Goal: Check status: Check status

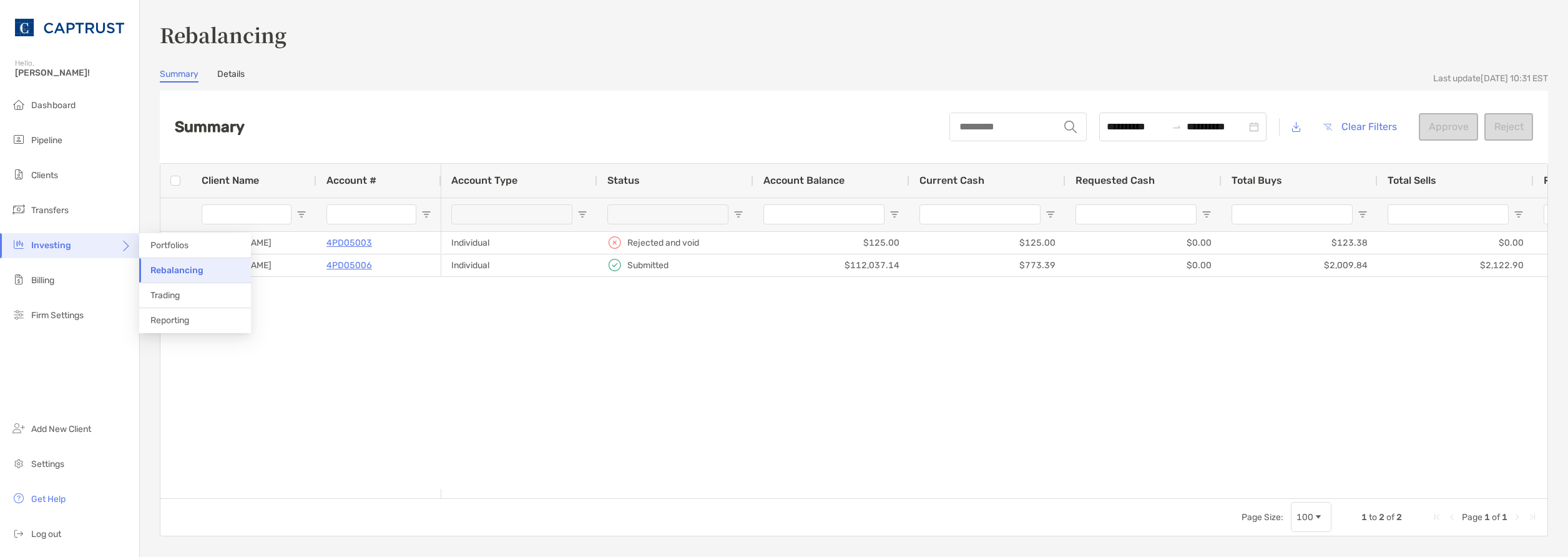
click at [45, 248] on span "Investing" at bounding box center [51, 245] width 40 height 11
click at [180, 268] on span "Rebalancing" at bounding box center [176, 270] width 53 height 11
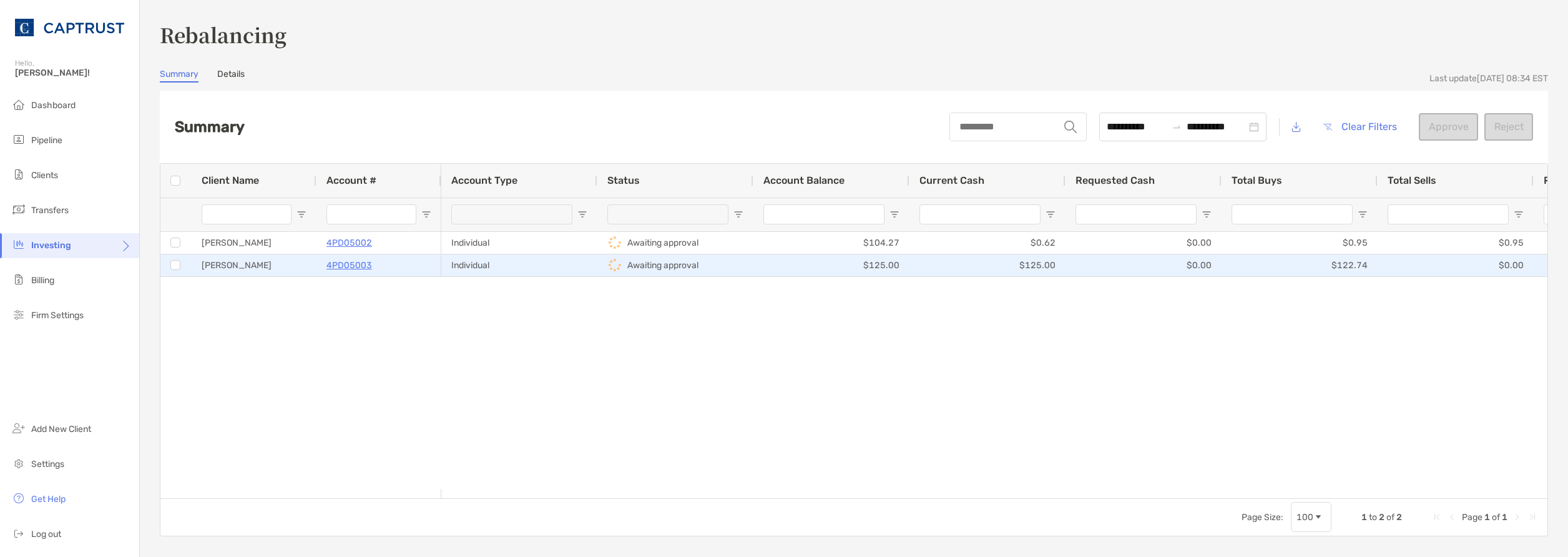
click at [339, 264] on p "4PD05003" at bounding box center [349, 265] width 45 height 16
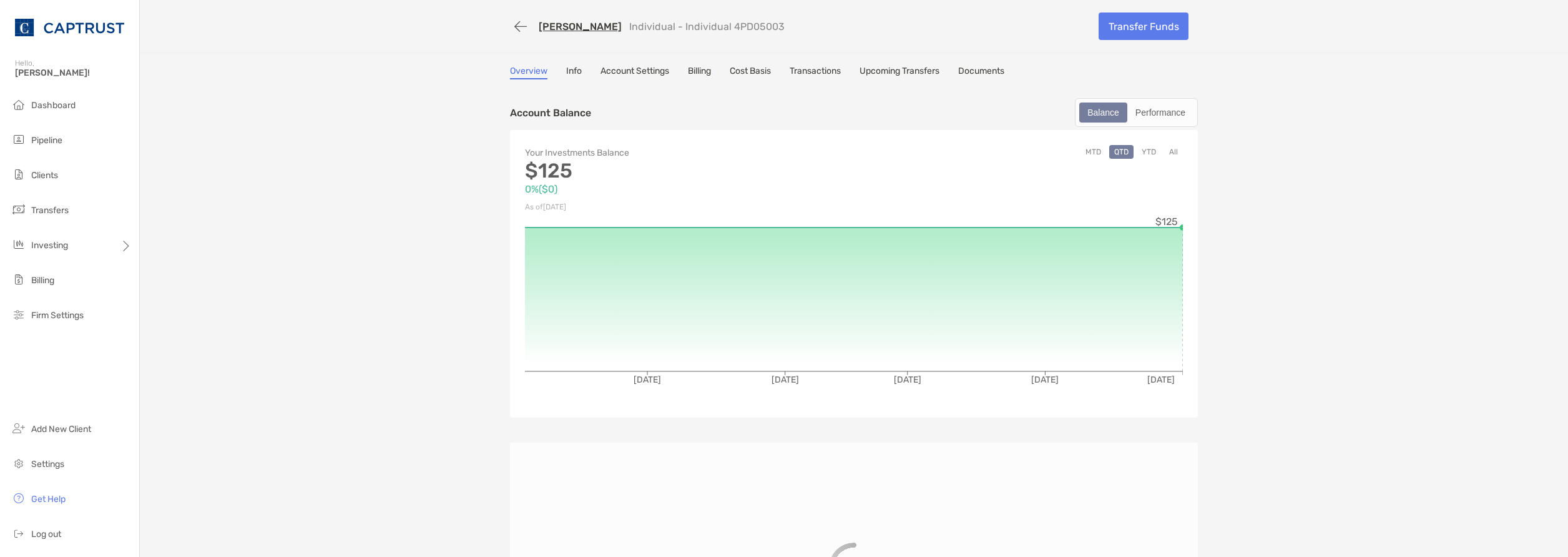
click at [989, 75] on link "Documents" at bounding box center [981, 73] width 46 height 14
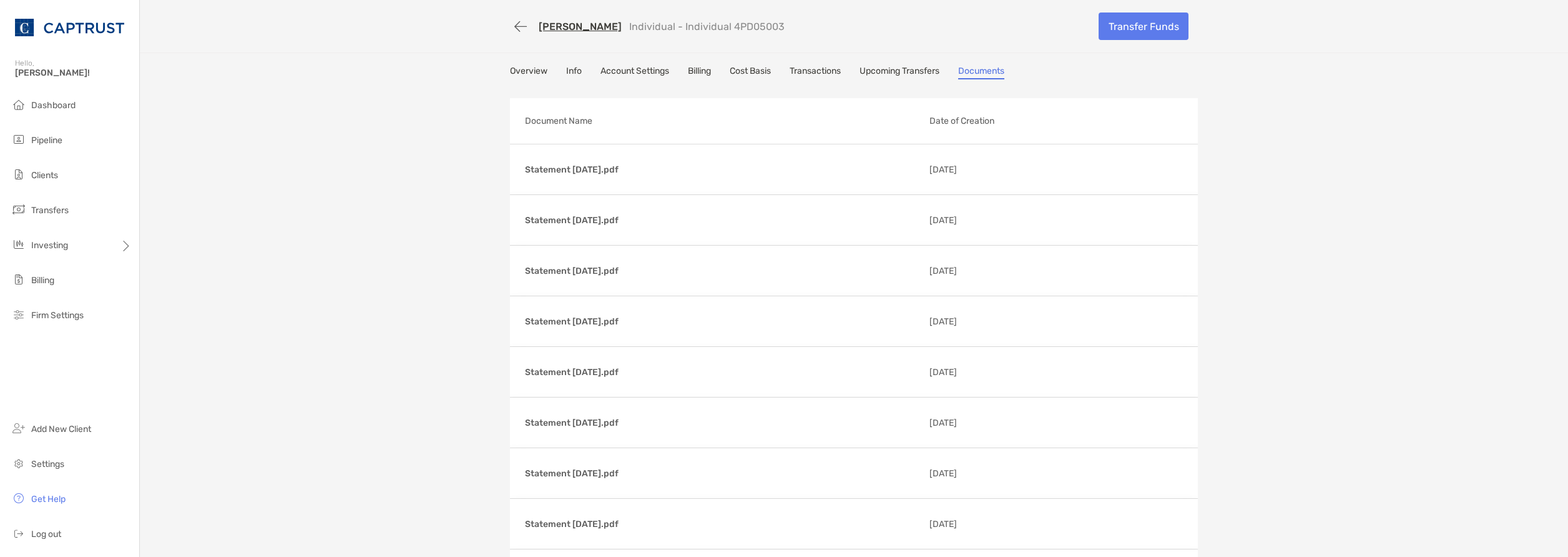
click at [623, 69] on link "Account Settings" at bounding box center [635, 73] width 69 height 14
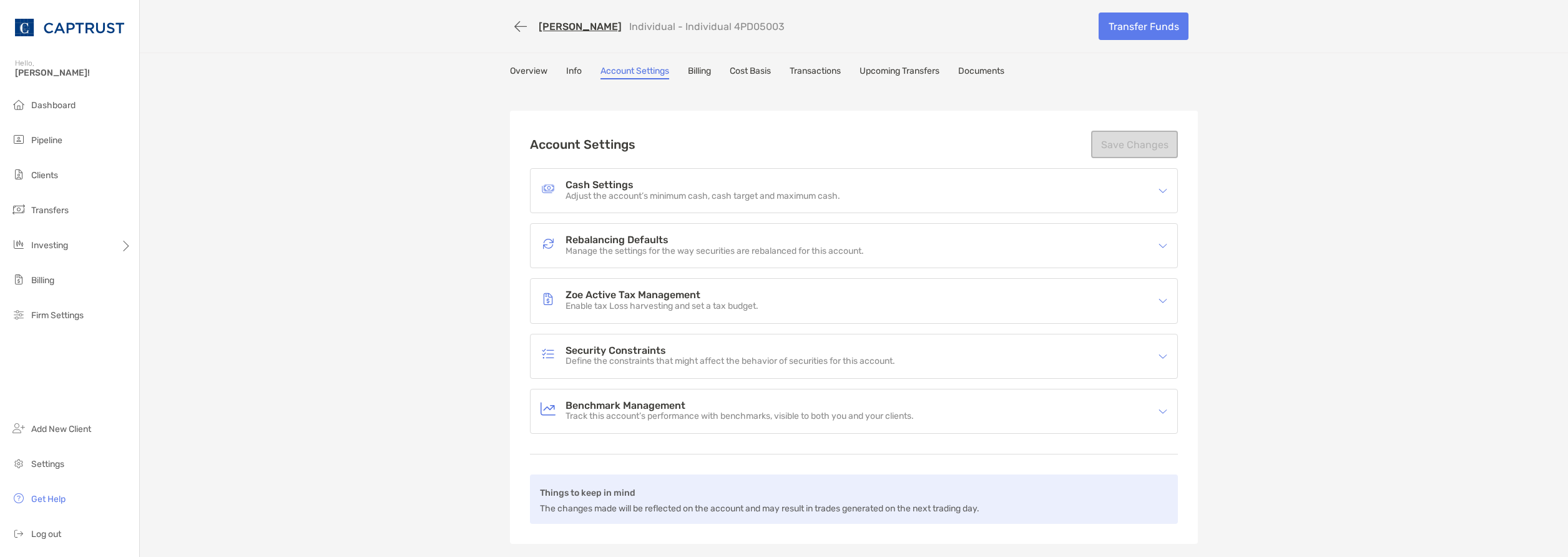
click at [678, 240] on h4 "Rebalancing Defaults" at bounding box center [714, 239] width 298 height 11
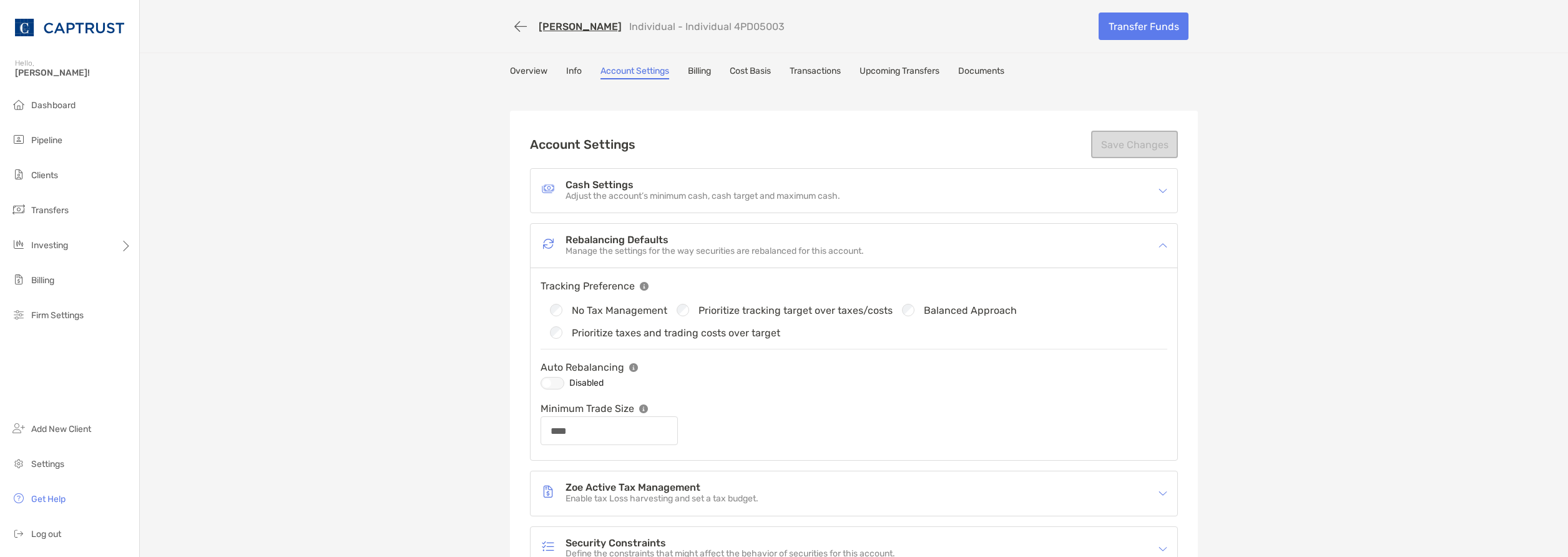
click at [632, 247] on p "Manage the settings for the way securities are rebalanced for this account." at bounding box center [714, 251] width 298 height 11
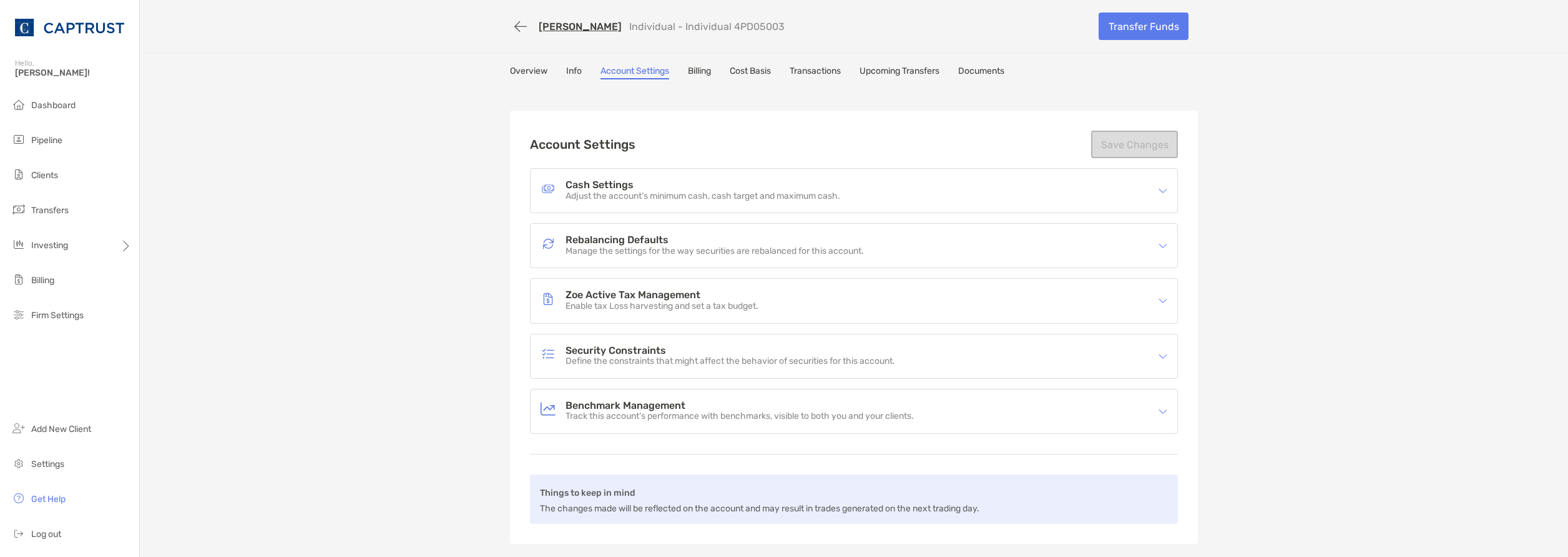
click at [630, 186] on h4 "Cash Settings" at bounding box center [703, 184] width 274 height 11
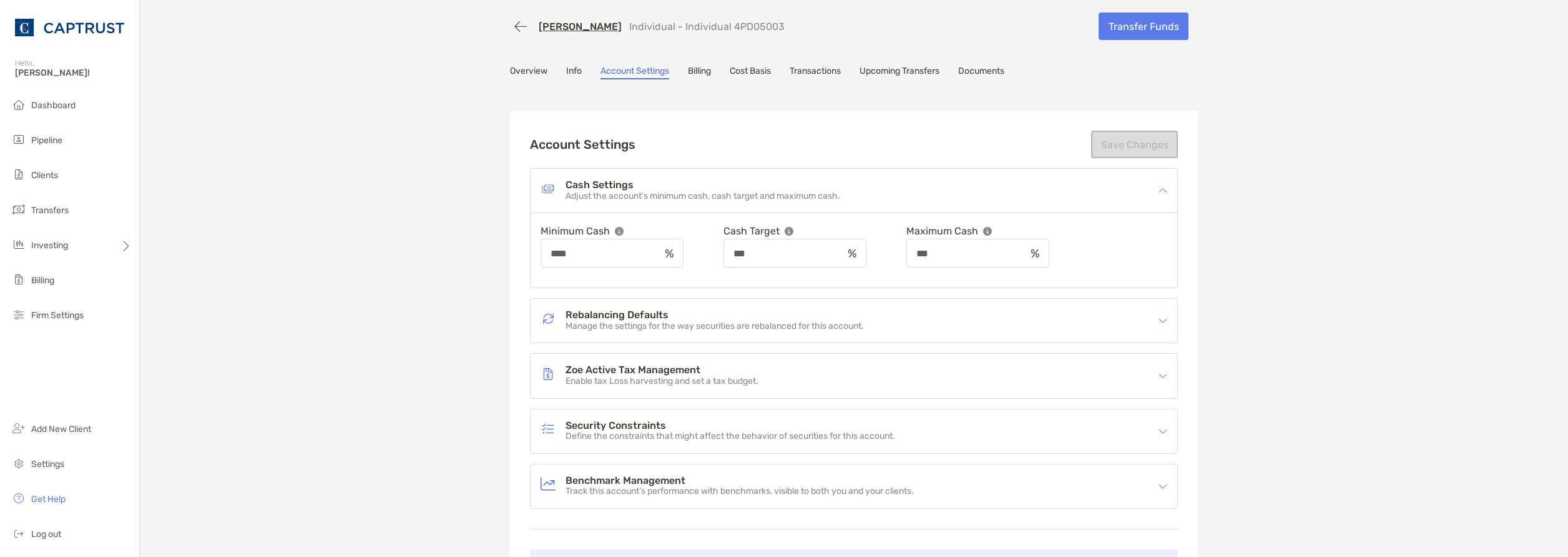
click at [632, 186] on h4 "Cash Settings" at bounding box center [703, 184] width 274 height 11
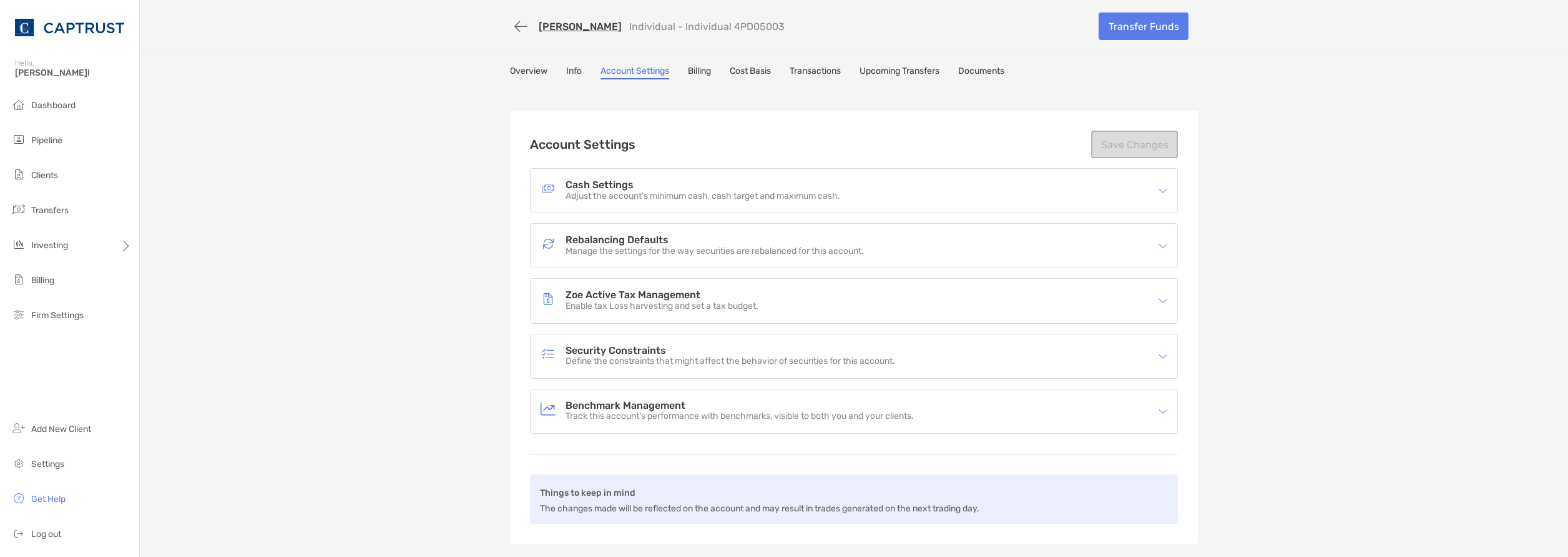
click at [633, 257] on div "Rebalancing Defaults Manage the settings for the way securities are rebalanced …" at bounding box center [846, 245] width 611 height 28
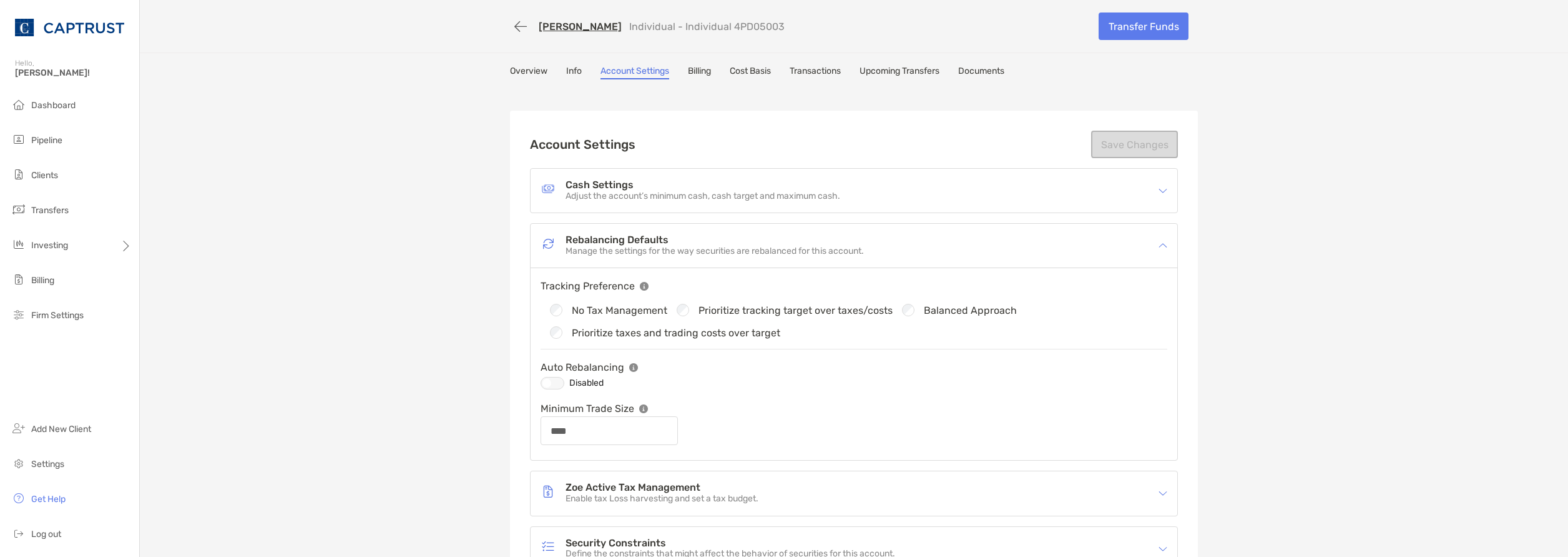
click at [633, 259] on div "Rebalancing Defaults Manage the settings for the way securities are rebalanced …" at bounding box center [846, 245] width 611 height 28
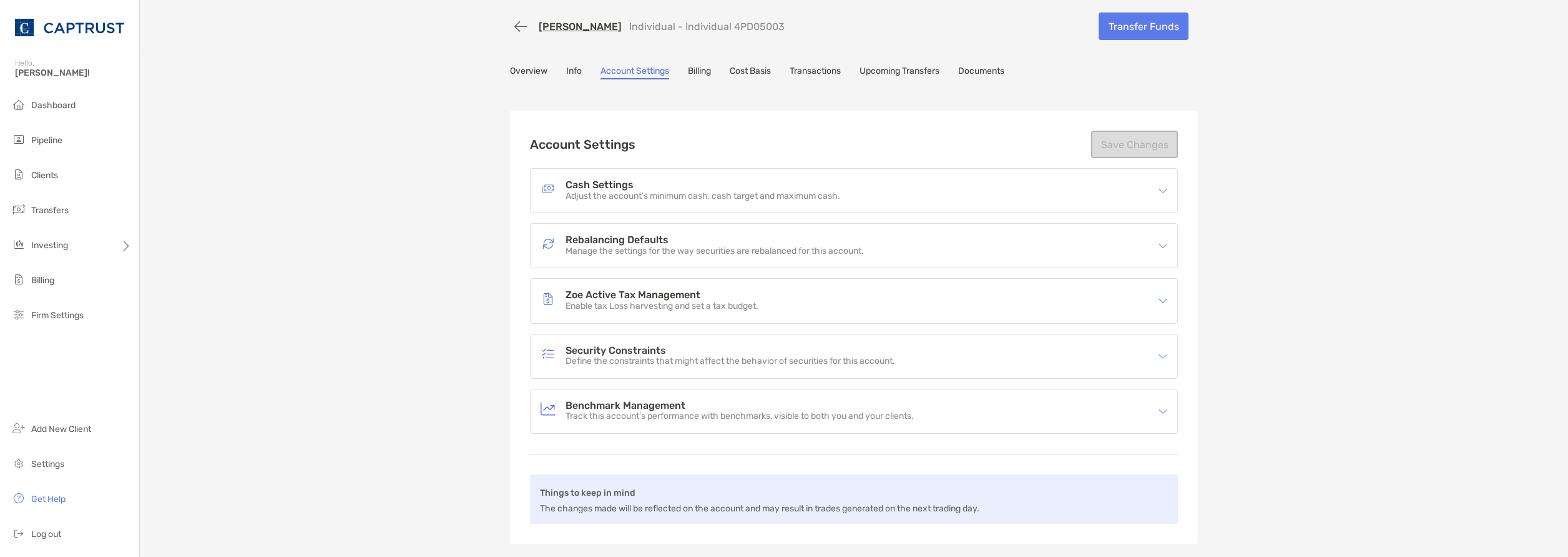
click at [650, 316] on div "Zoe Active Tax Management Enable tax Loss harvesting and set a tax budget." at bounding box center [854, 300] width 647 height 44
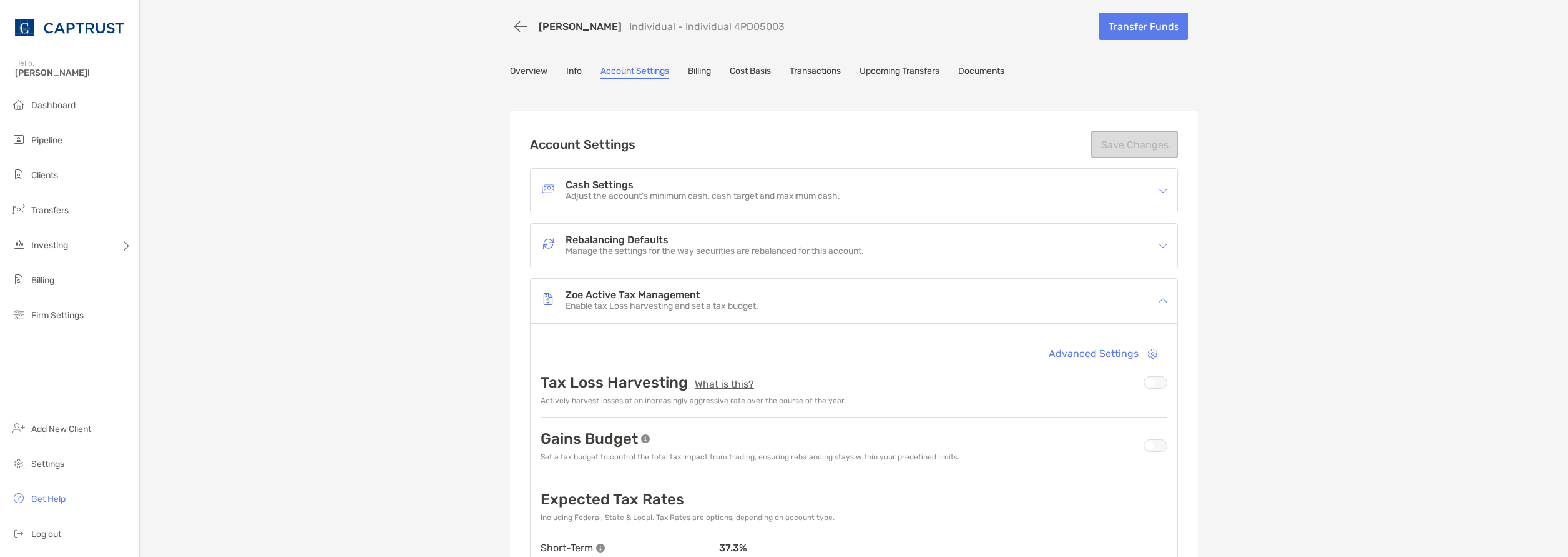
click at [644, 301] on p "Enable tax Loss harvesting and set a tax budget." at bounding box center [662, 306] width 193 height 11
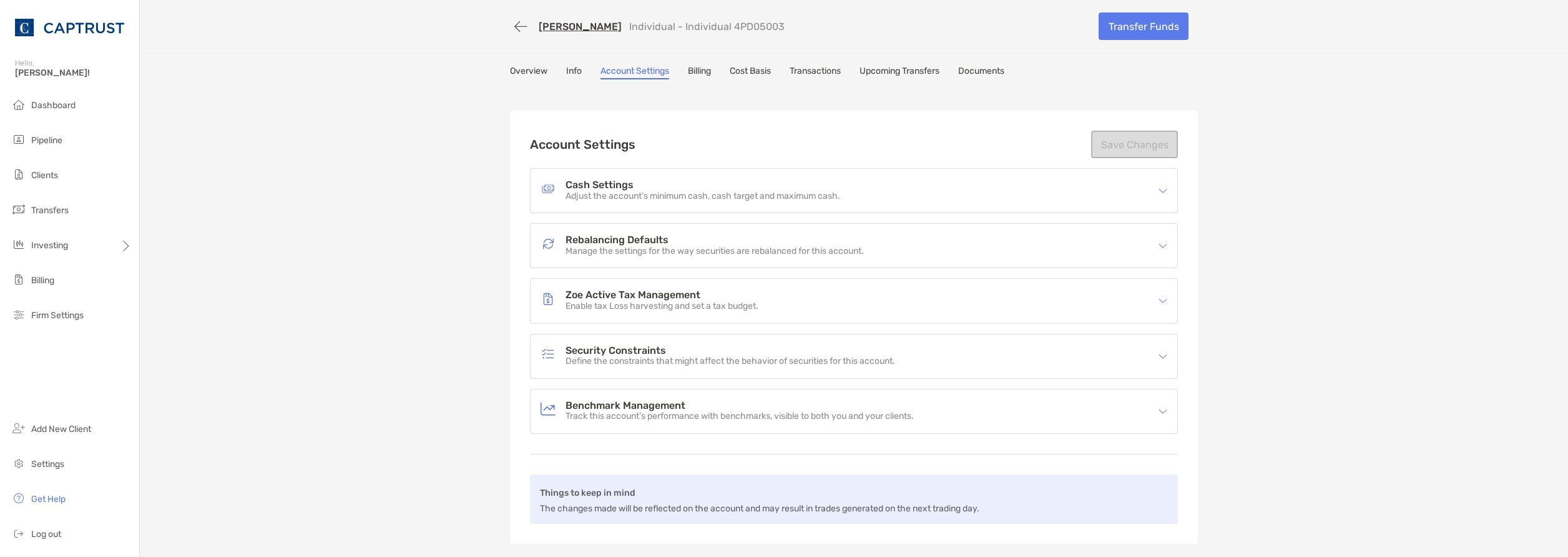
click at [639, 364] on p "Define the constraints that might affect the behavior of securities for this ac…" at bounding box center [730, 361] width 329 height 11
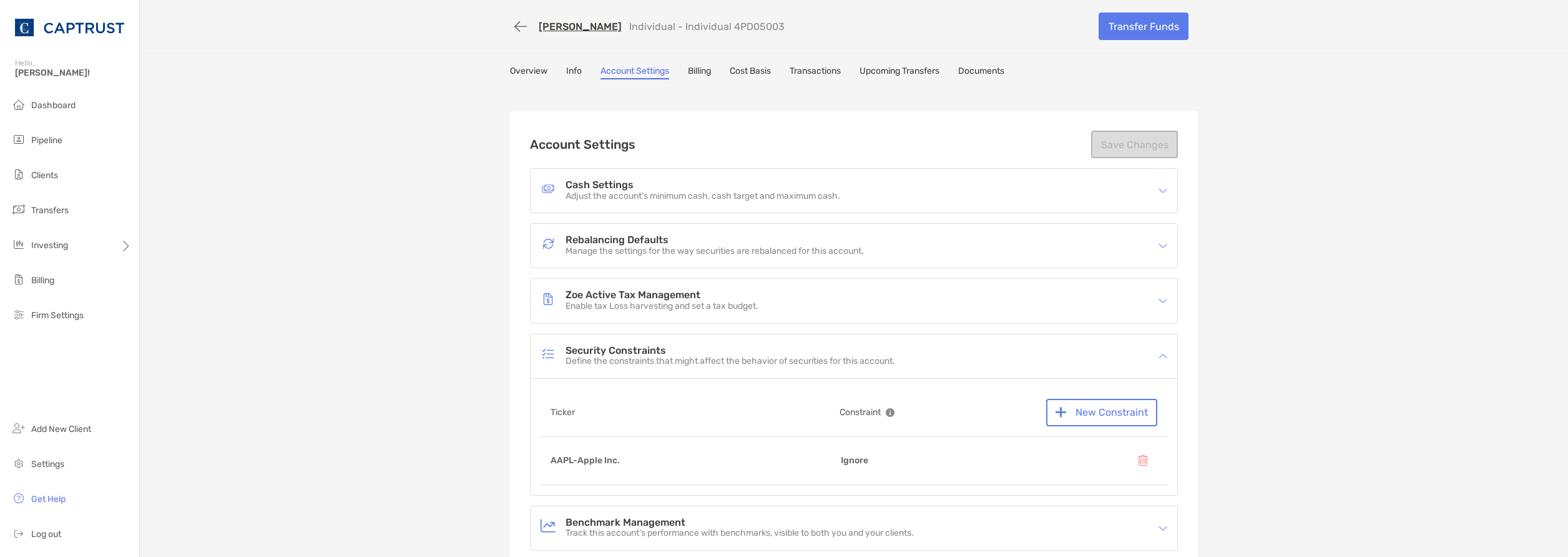
click at [640, 362] on p "Define the constraints that might affect the behavior of securities for this ac…" at bounding box center [730, 361] width 329 height 11
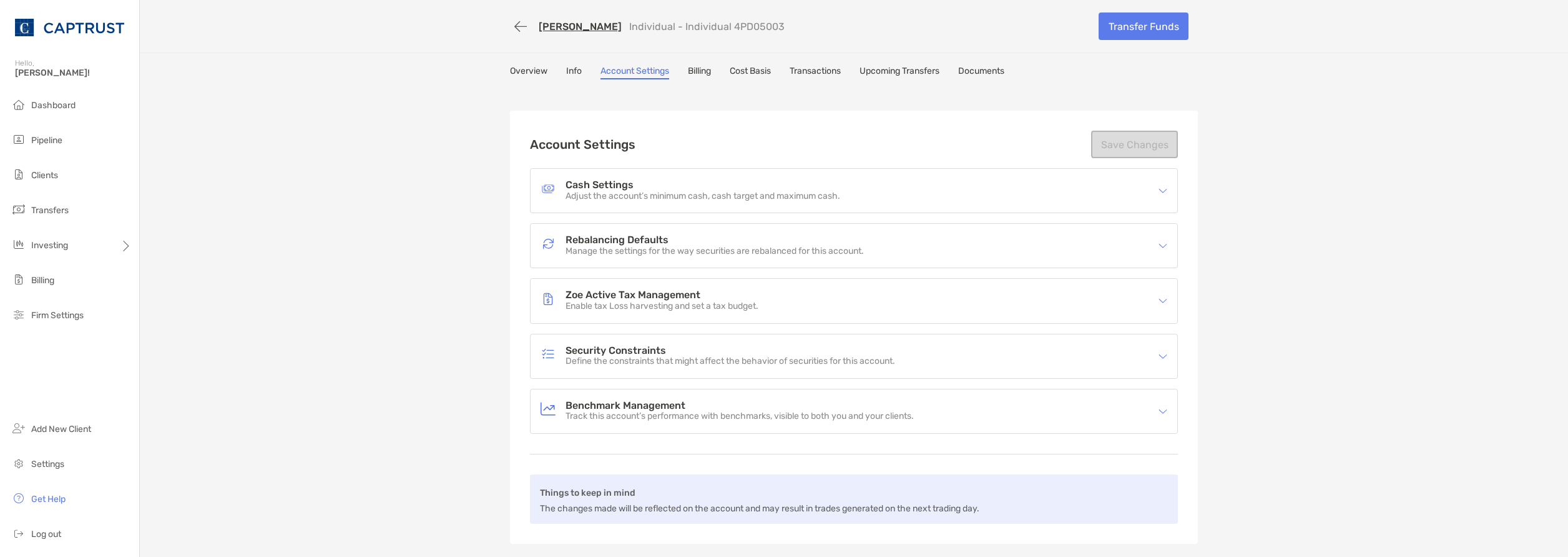
click at [651, 419] on p "Track this account’s performance with benchmarks, visible to both you and your …" at bounding box center [739, 416] width 348 height 11
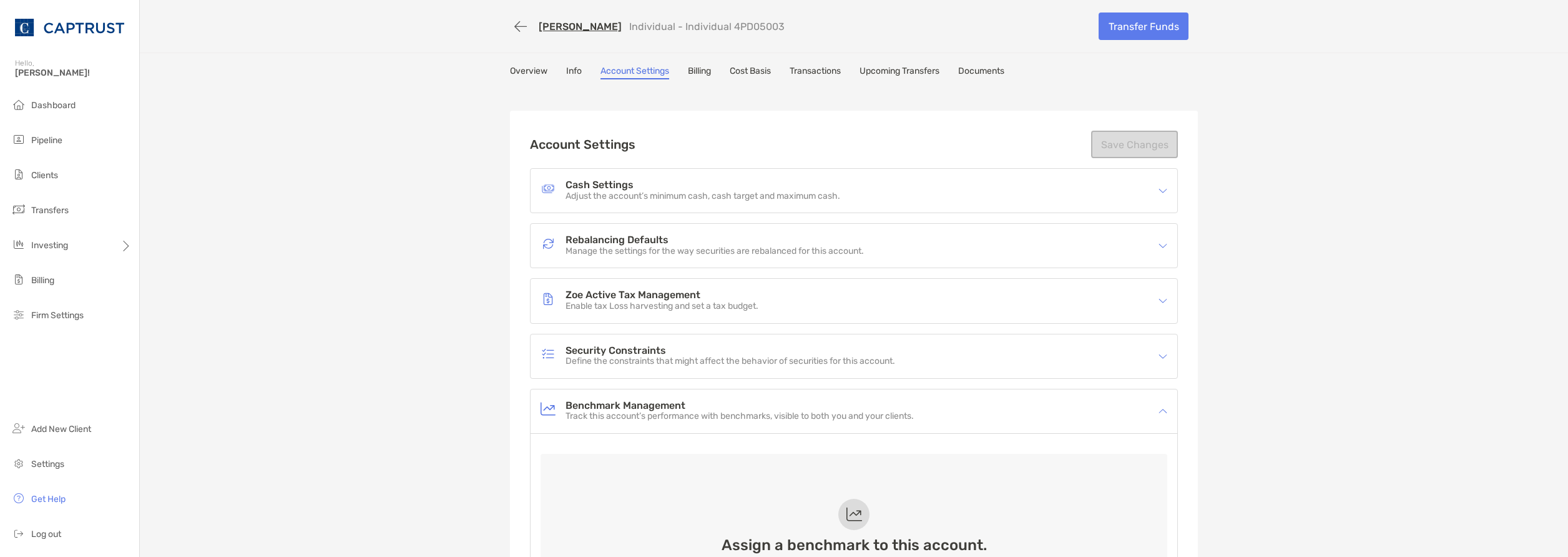
click at [651, 411] on p "Track this account’s performance with benchmarks, visible to both you and your …" at bounding box center [739, 416] width 348 height 11
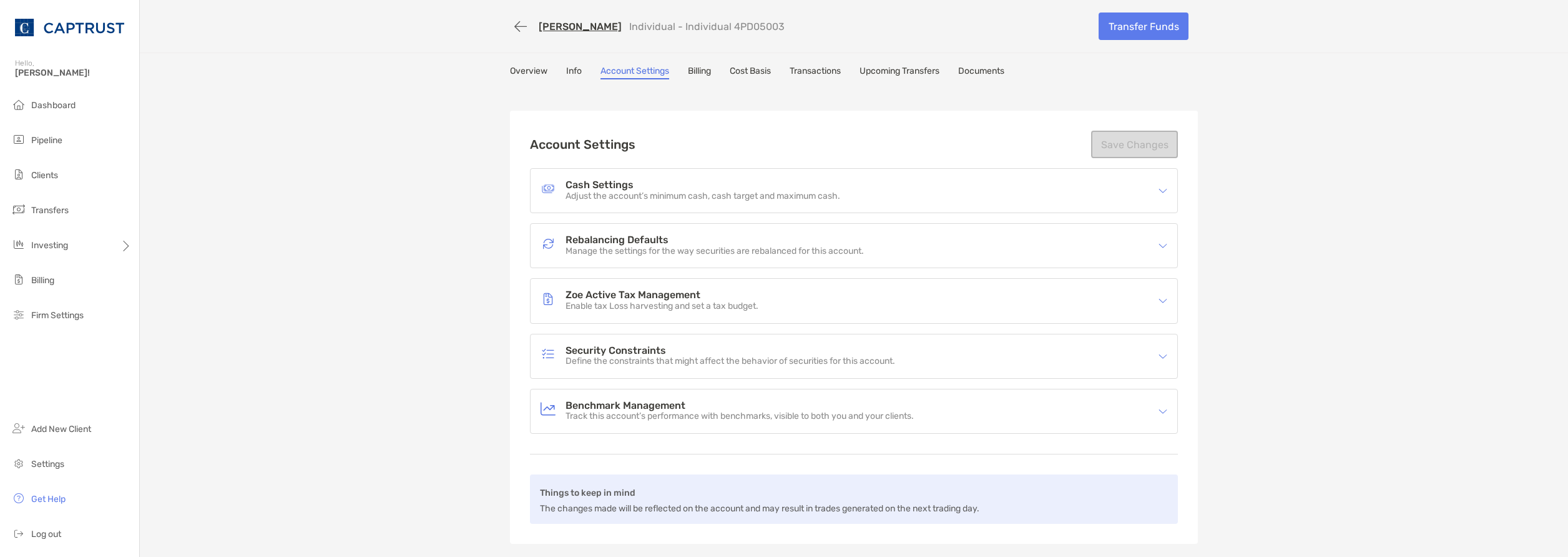
click at [535, 72] on link "Overview" at bounding box center [528, 73] width 37 height 14
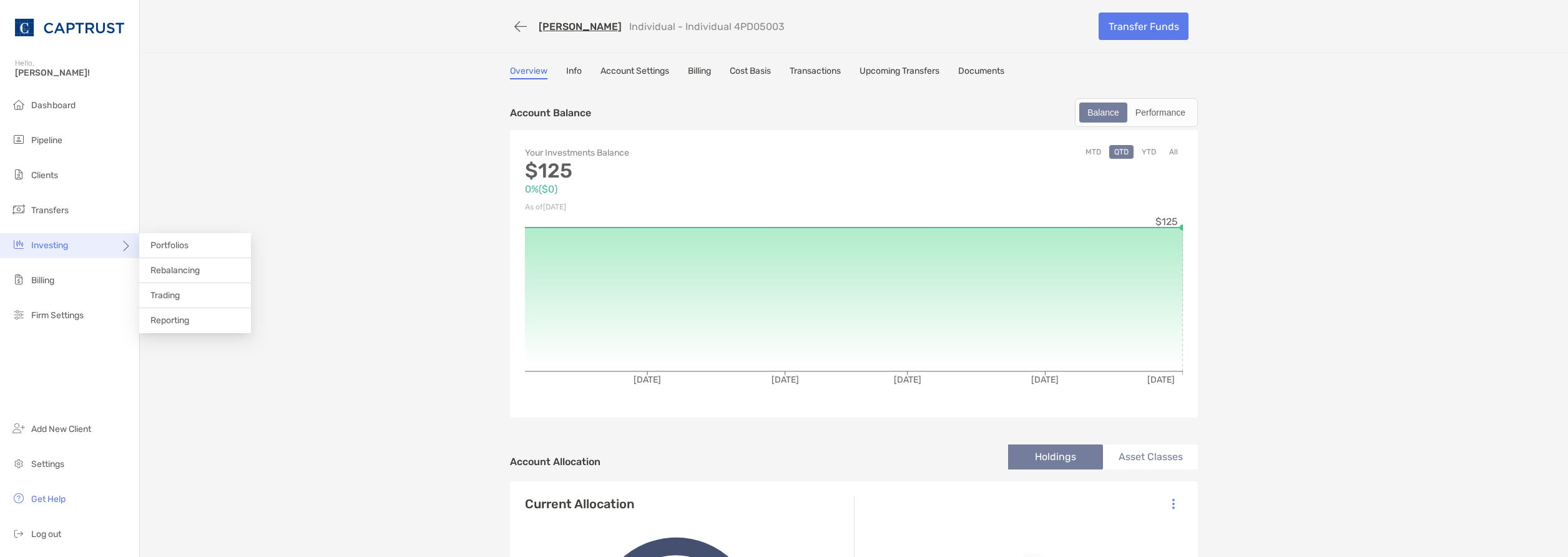
click at [95, 242] on div "Investing" at bounding box center [70, 245] width 139 height 25
click at [193, 277] on li "Rebalancing" at bounding box center [195, 270] width 112 height 25
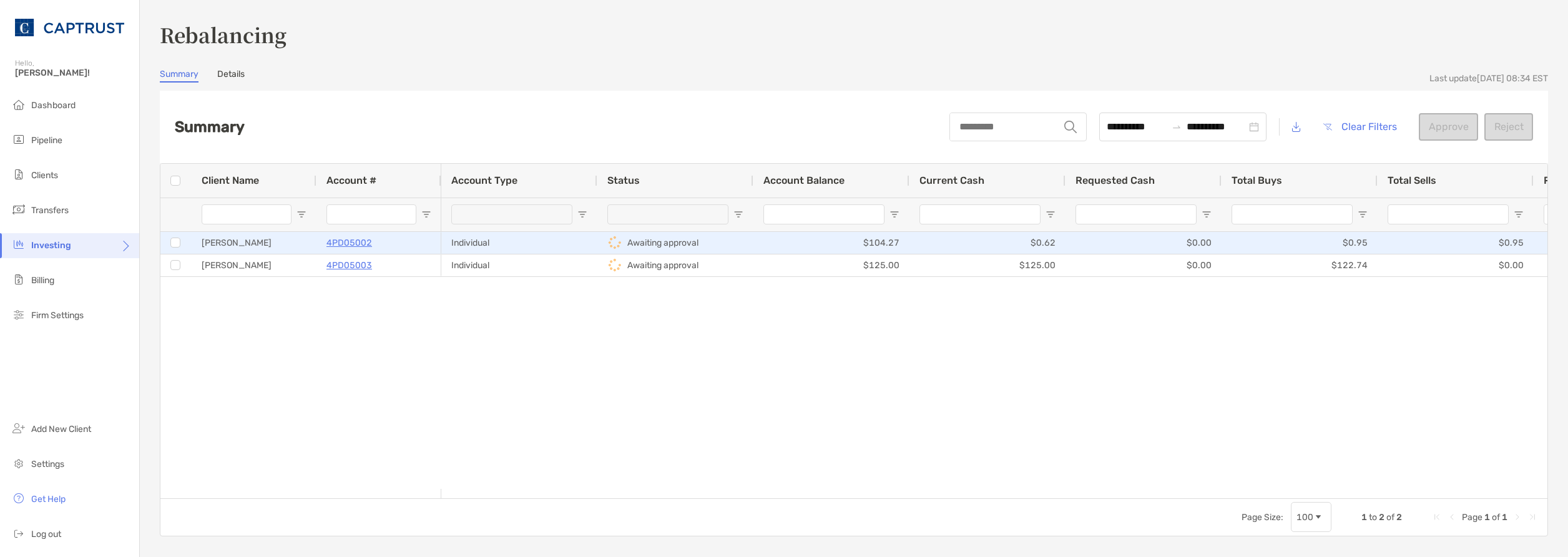
click at [704, 240] on div "Awaiting approval" at bounding box center [675, 242] width 136 height 21
click at [661, 242] on p "Awaiting approval" at bounding box center [662, 242] width 72 height 16
click at [1433, 123] on button "Approve" at bounding box center [1448, 127] width 60 height 27
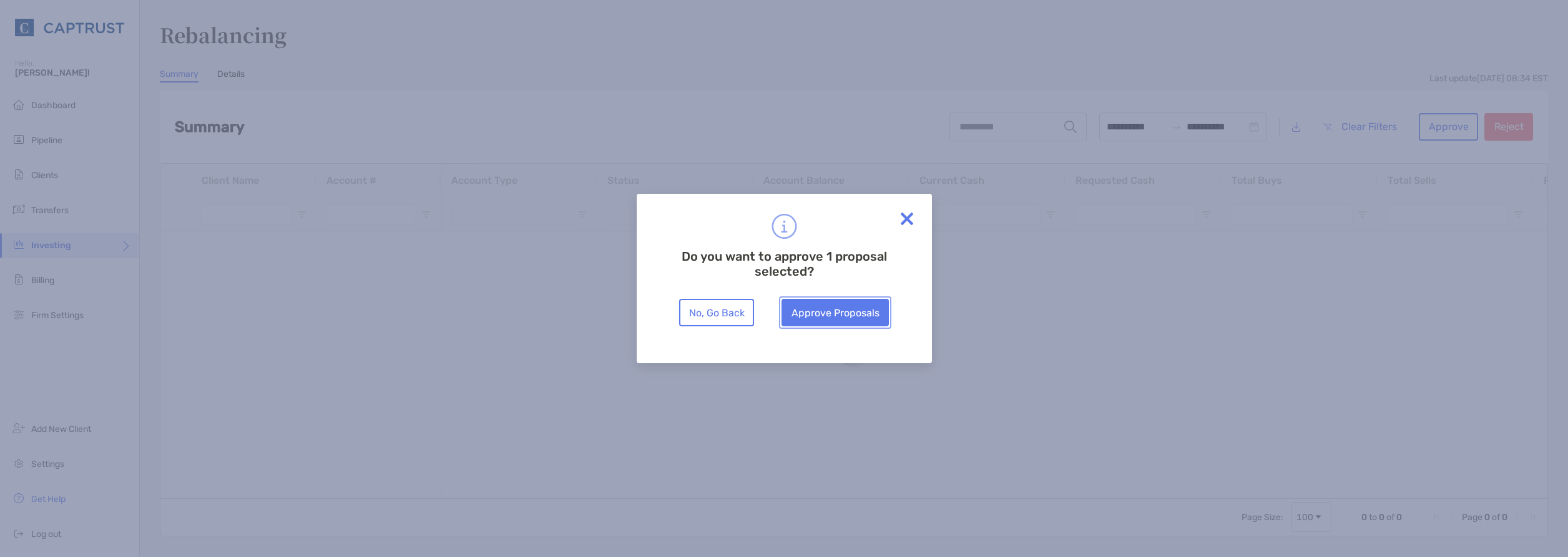
drag, startPoint x: 824, startPoint y: 314, endPoint x: 849, endPoint y: 347, distance: 41.4
click at [824, 316] on button "Approve Proposals" at bounding box center [835, 312] width 108 height 27
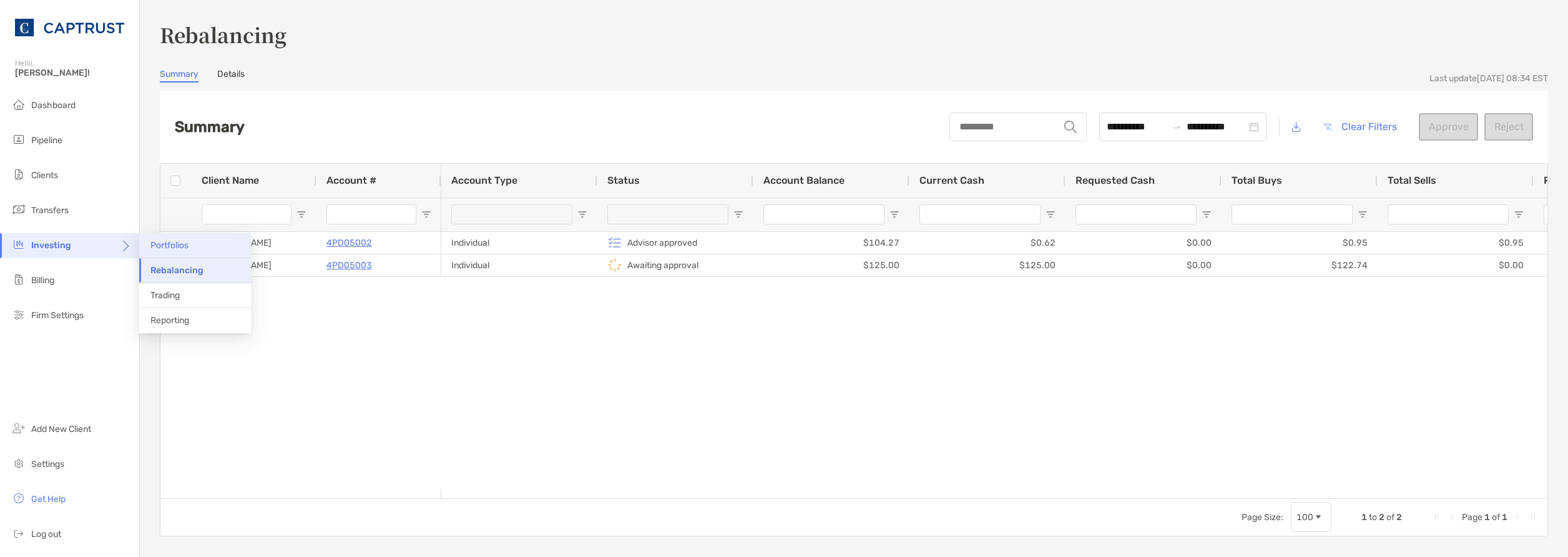
click at [158, 249] on span "Portfolios" at bounding box center [169, 245] width 38 height 11
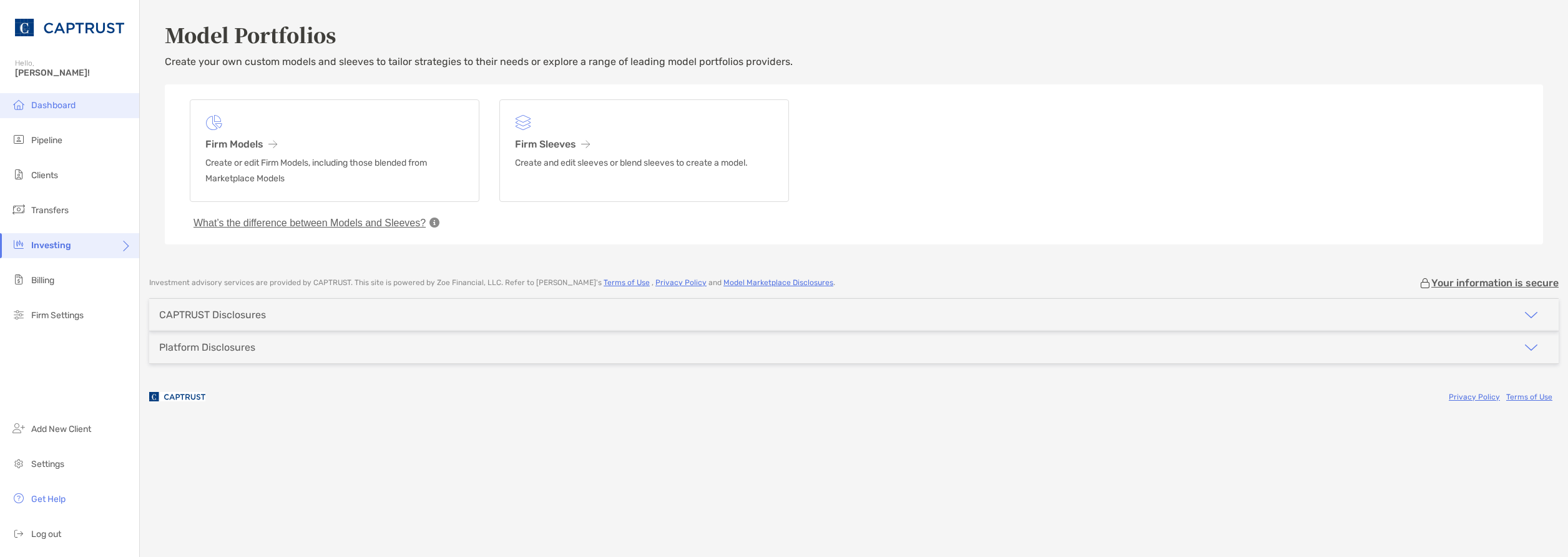
click at [61, 108] on span "Dashboard" at bounding box center [53, 105] width 44 height 11
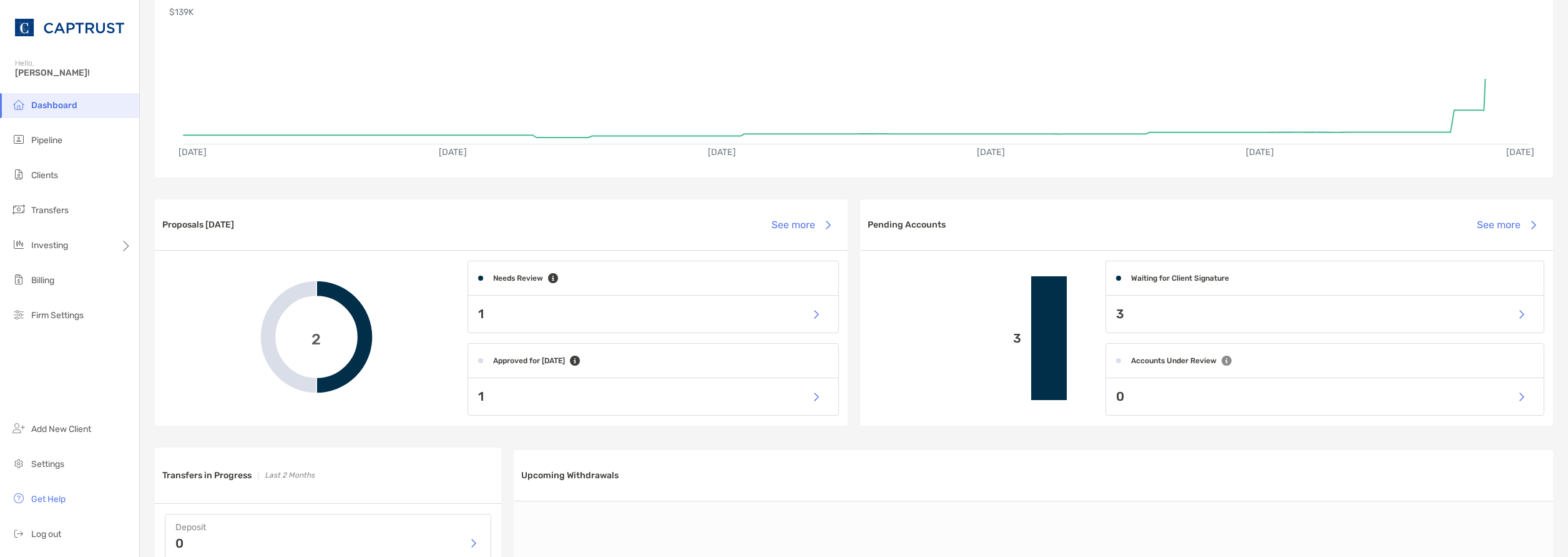
scroll to position [312, 0]
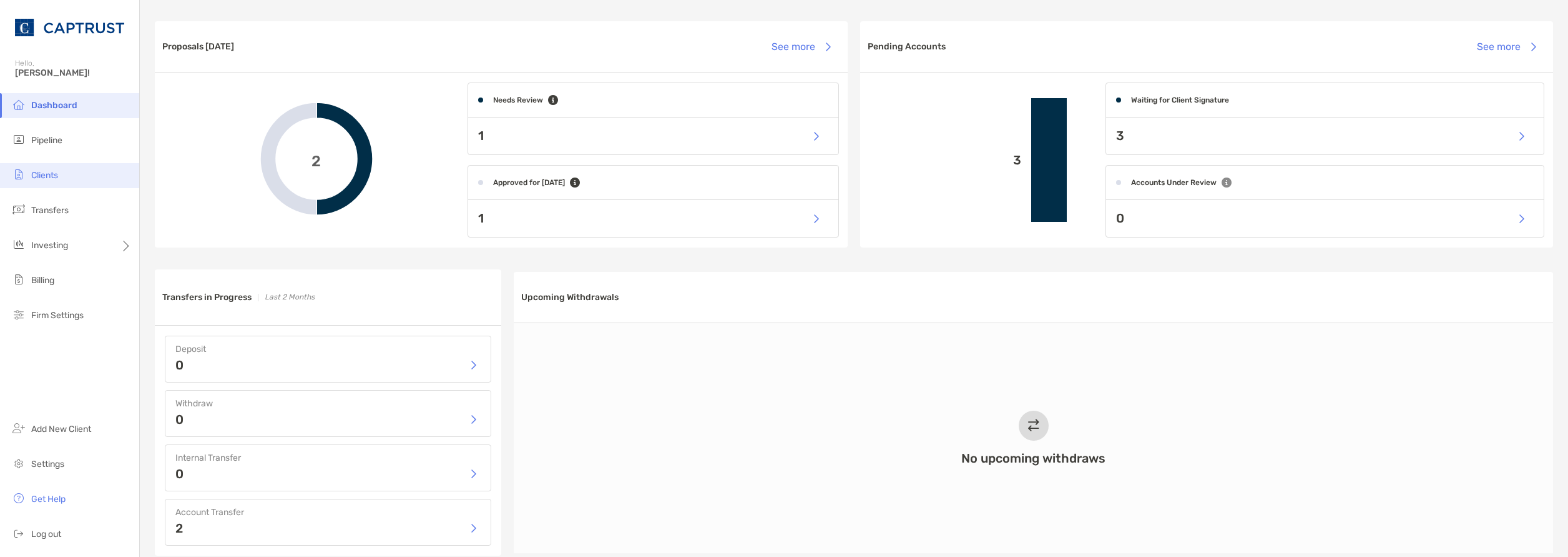
click at [53, 173] on span "Clients" at bounding box center [44, 175] width 26 height 11
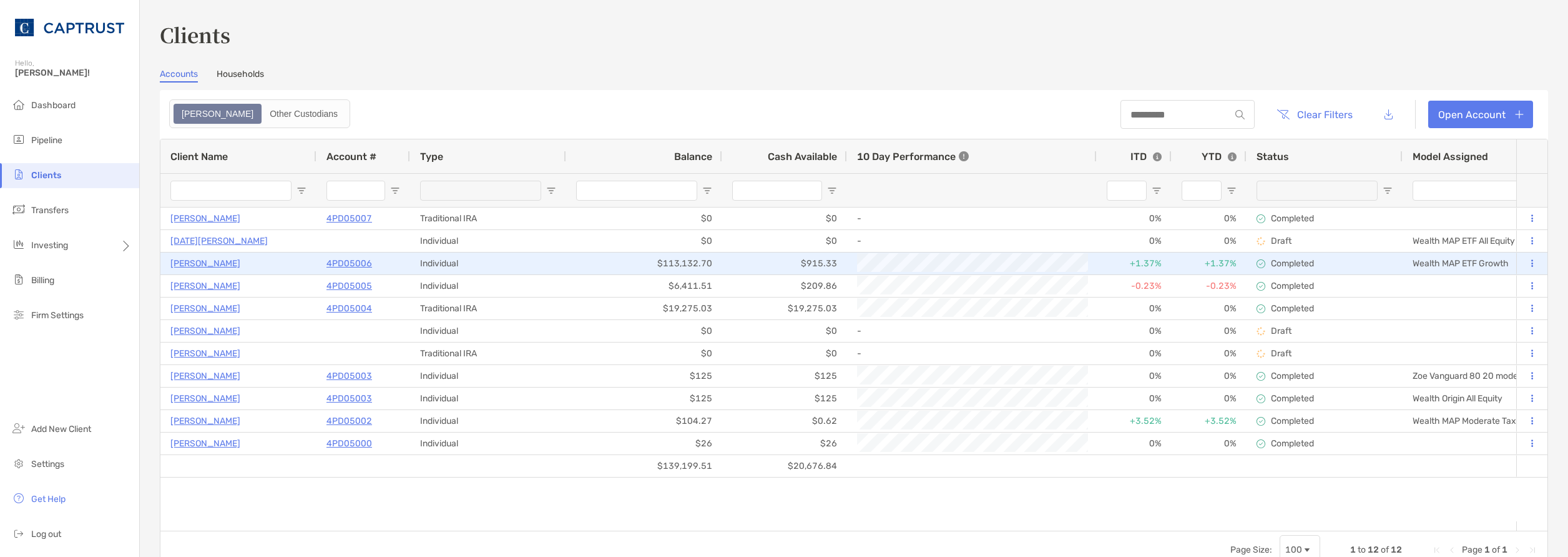
click at [336, 256] on p "4PD05006" at bounding box center [349, 264] width 45 height 16
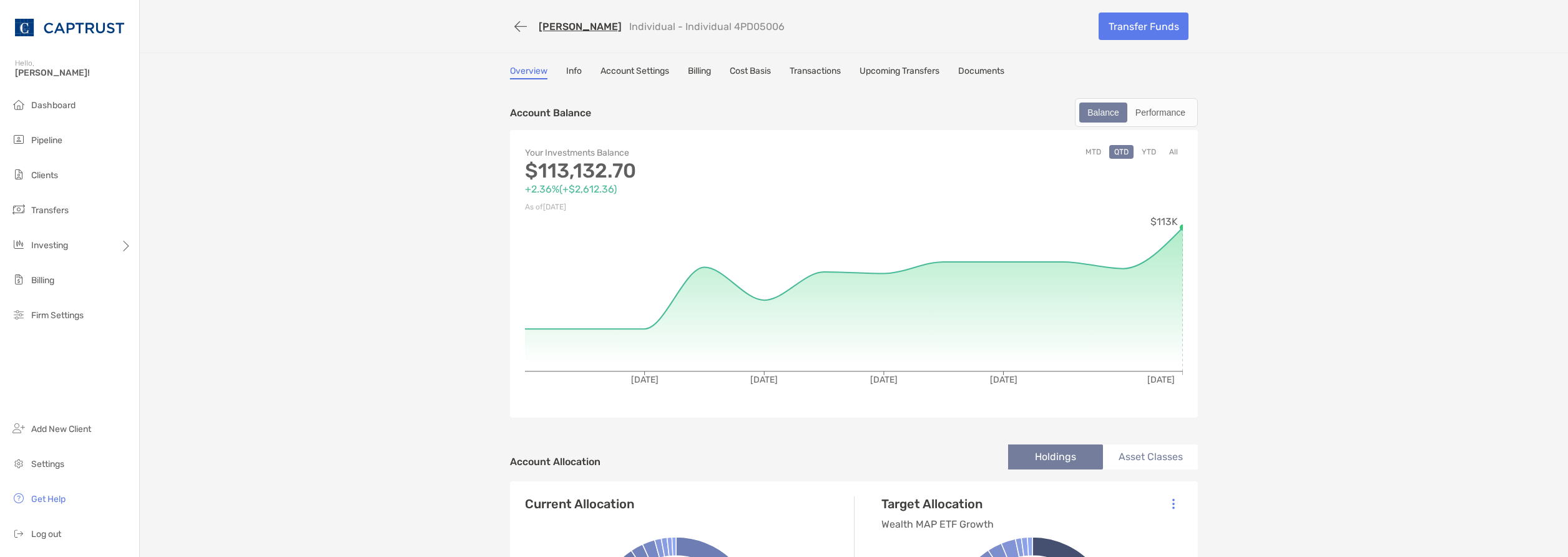
click at [760, 78] on link "Cost Basis" at bounding box center [751, 73] width 41 height 14
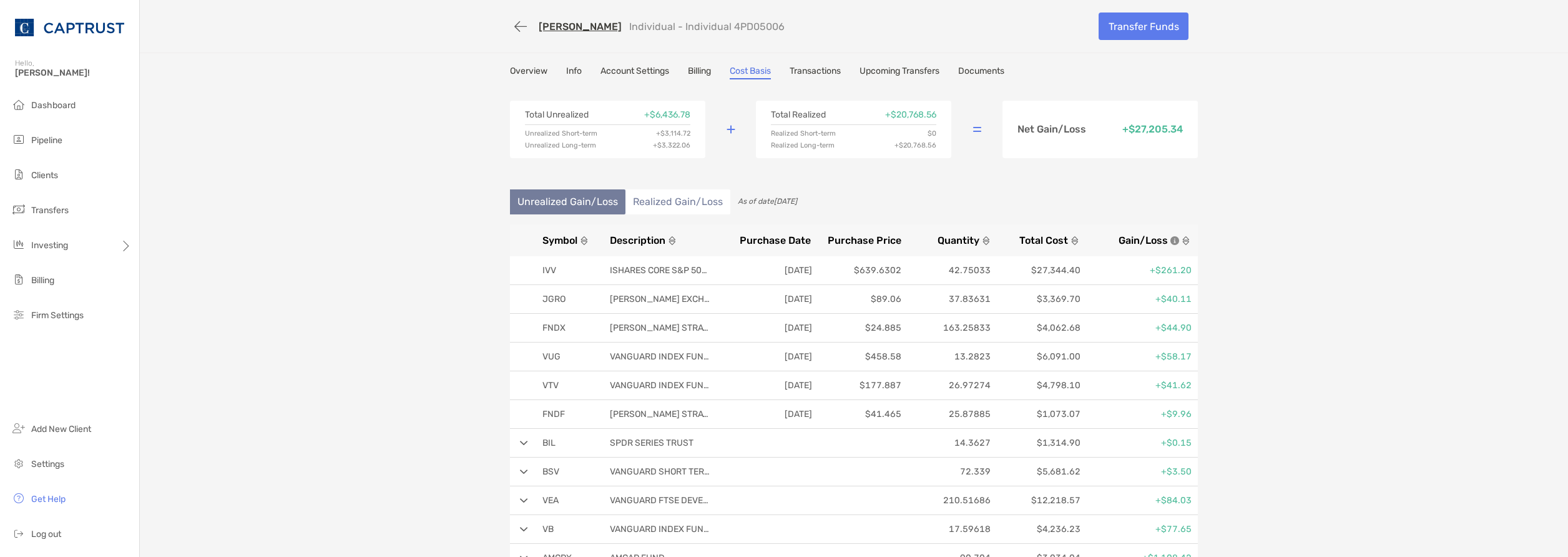
click at [819, 72] on link "Transactions" at bounding box center [815, 73] width 51 height 14
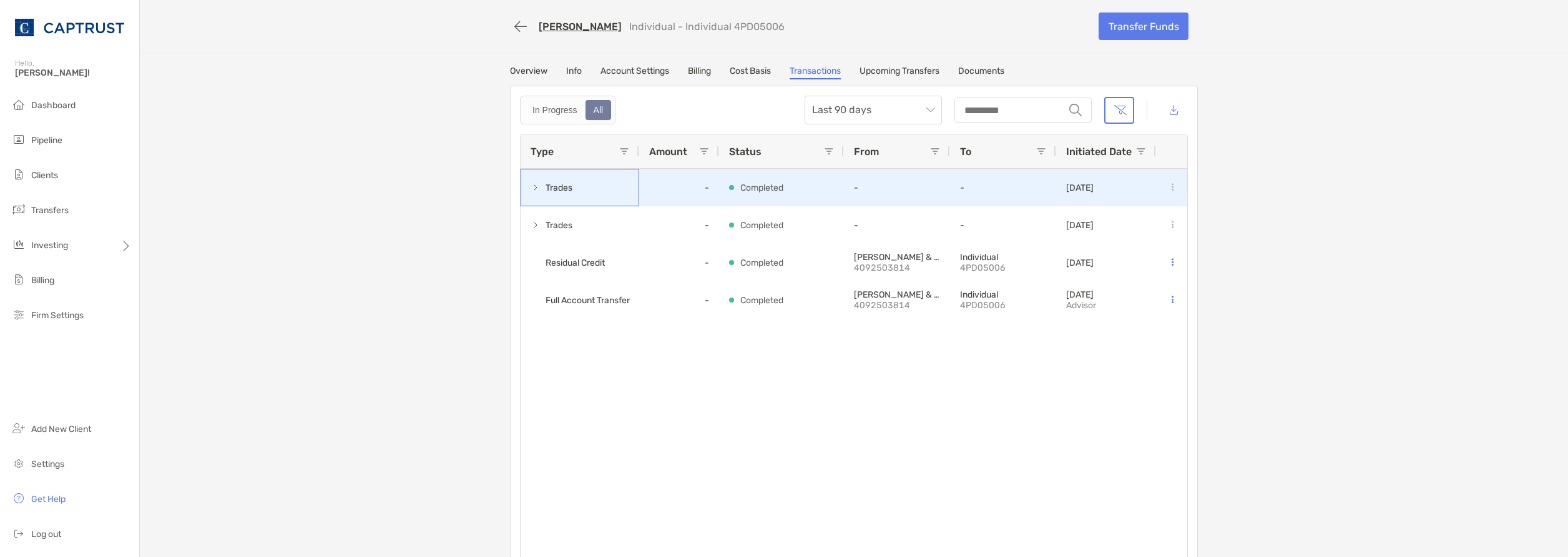
click at [530, 186] on span at bounding box center [535, 187] width 10 height 10
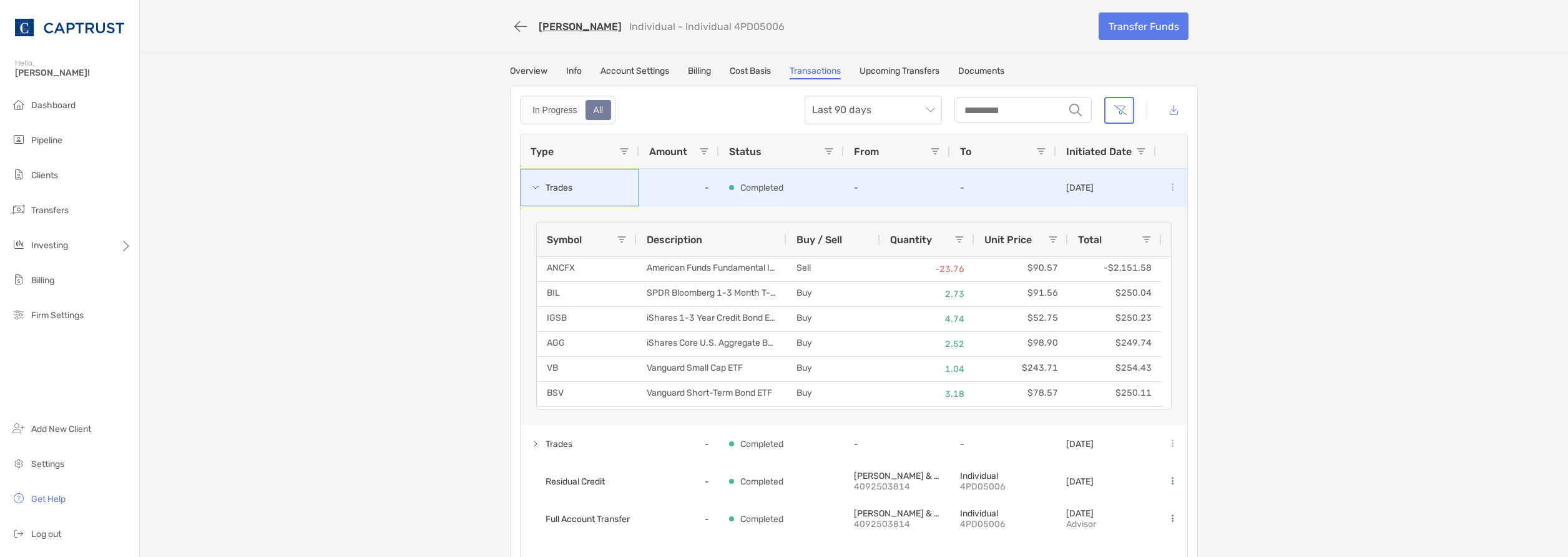
click at [530, 190] on span at bounding box center [535, 187] width 10 height 10
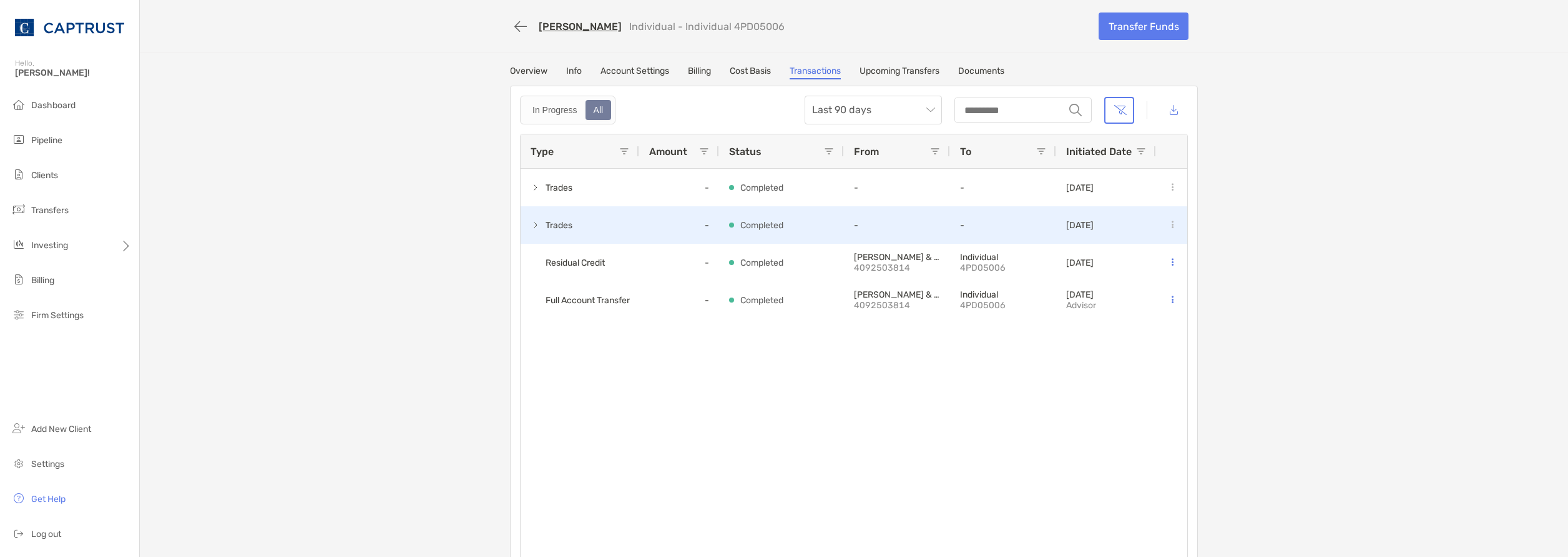
click at [525, 219] on div "Trades" at bounding box center [579, 225] width 119 height 37
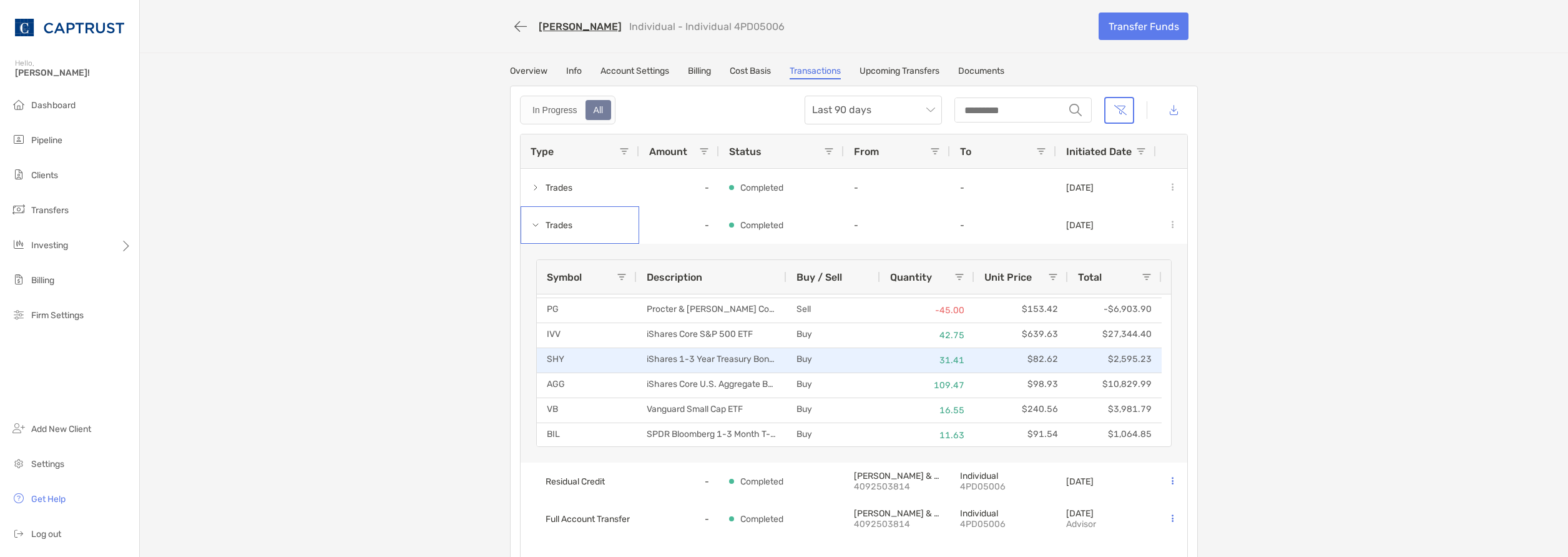
scroll to position [298, 0]
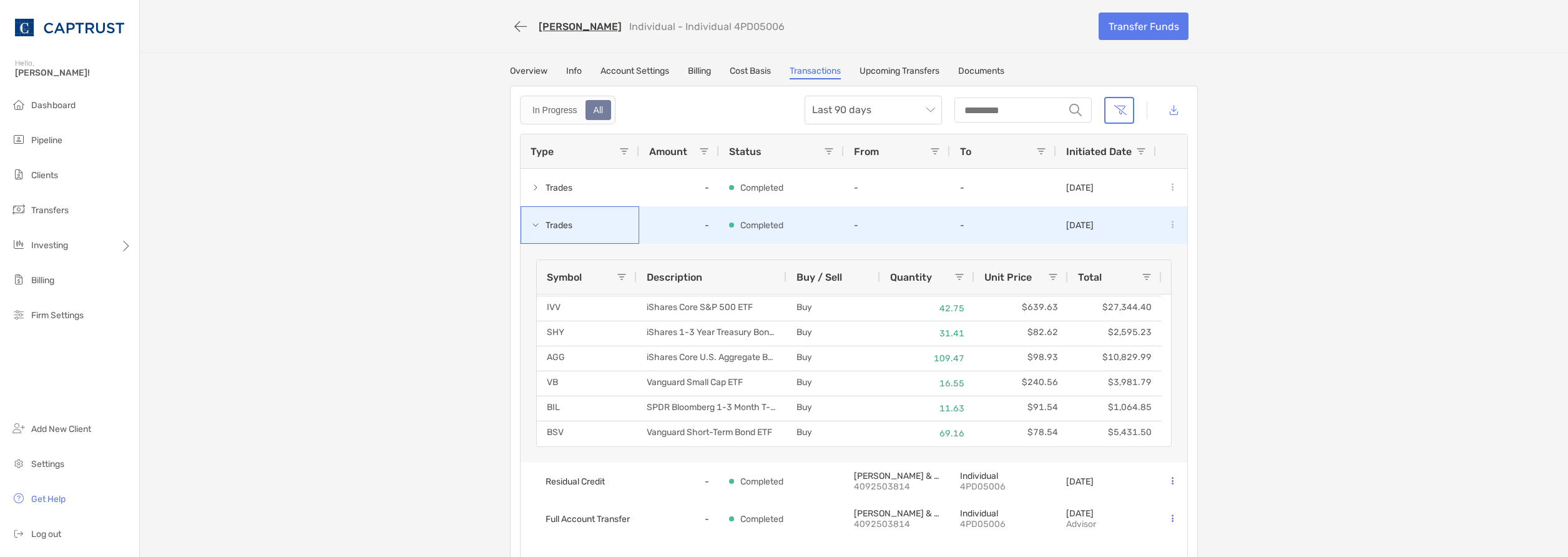
click at [523, 227] on div "Trades" at bounding box center [579, 225] width 119 height 37
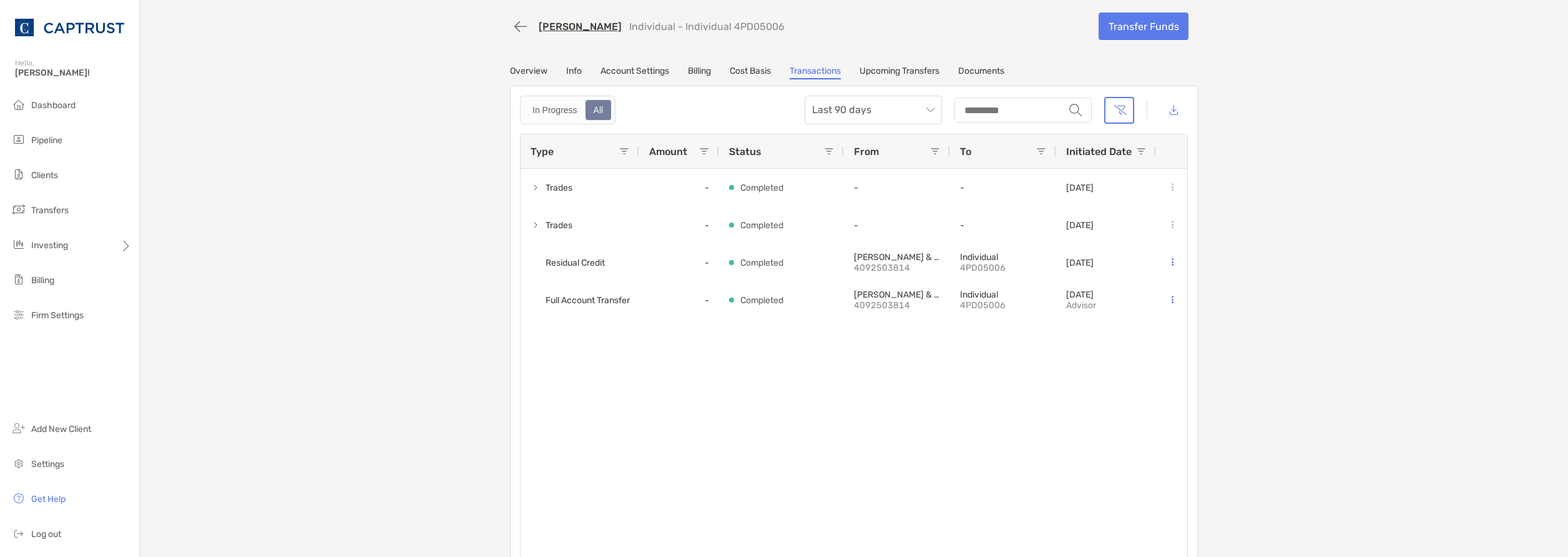
click at [306, 340] on div "Ronald Knight Individual - Individual 4PD05006 Transfer Funds Overview Info Acc…" at bounding box center [854, 287] width 1428 height 576
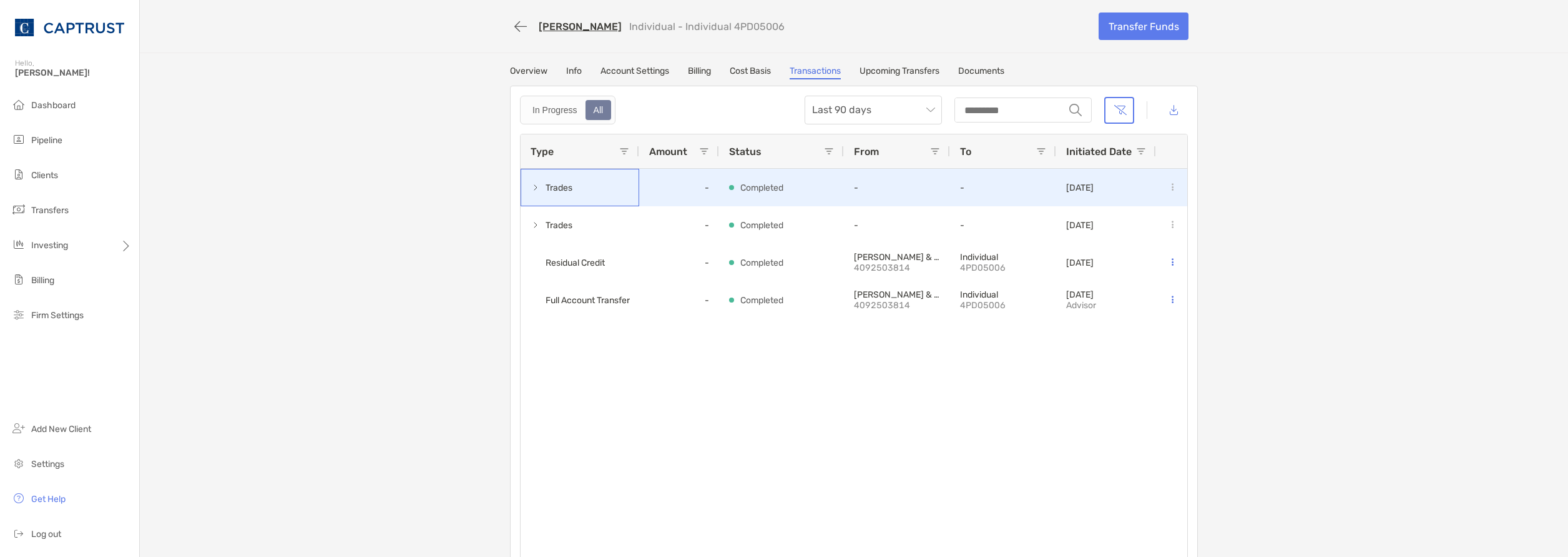
click at [535, 178] on span at bounding box center [535, 187] width 10 height 21
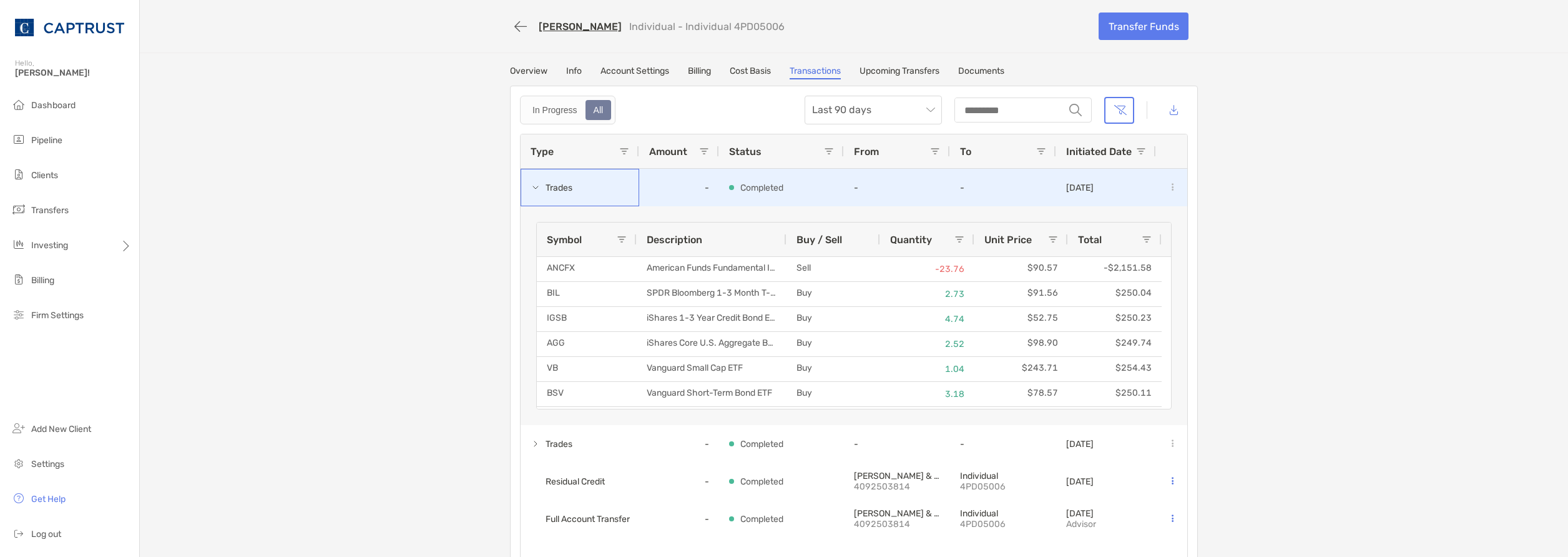
click at [530, 185] on span at bounding box center [535, 187] width 10 height 10
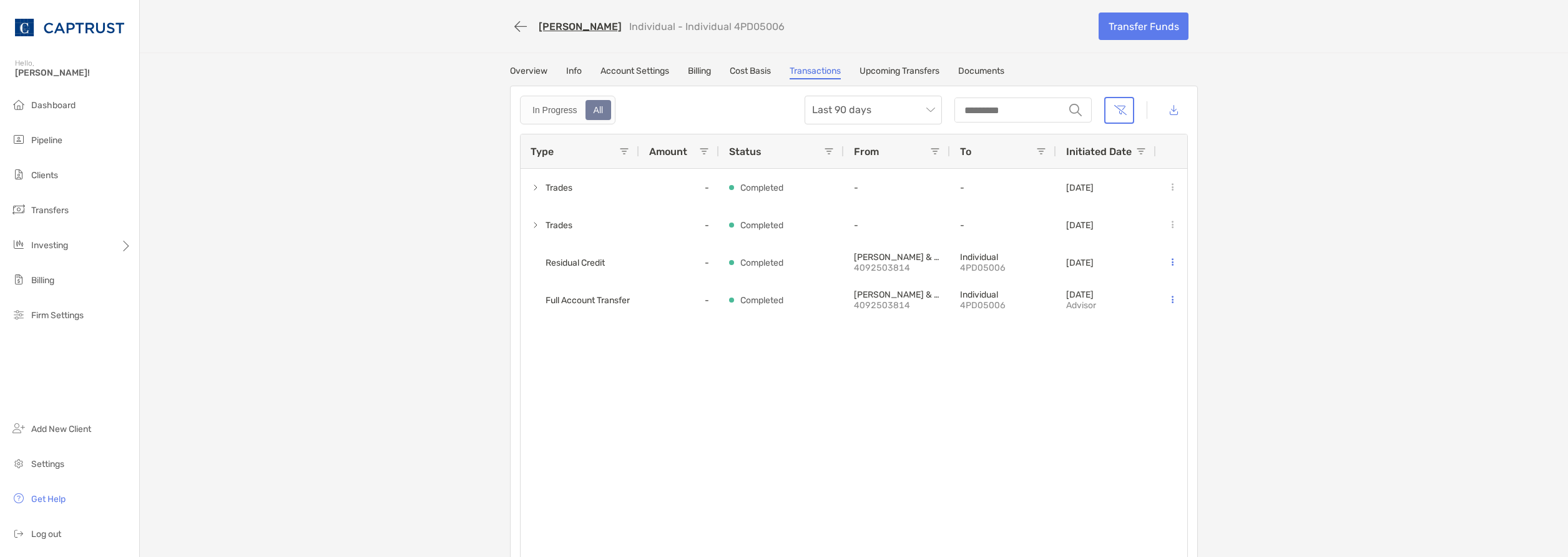
click at [374, 333] on div "Ronald Knight Individual - Individual 4PD05006 Transfer Funds Overview Info Acc…" at bounding box center [854, 287] width 1428 height 576
click at [516, 76] on link "Overview" at bounding box center [528, 73] width 37 height 14
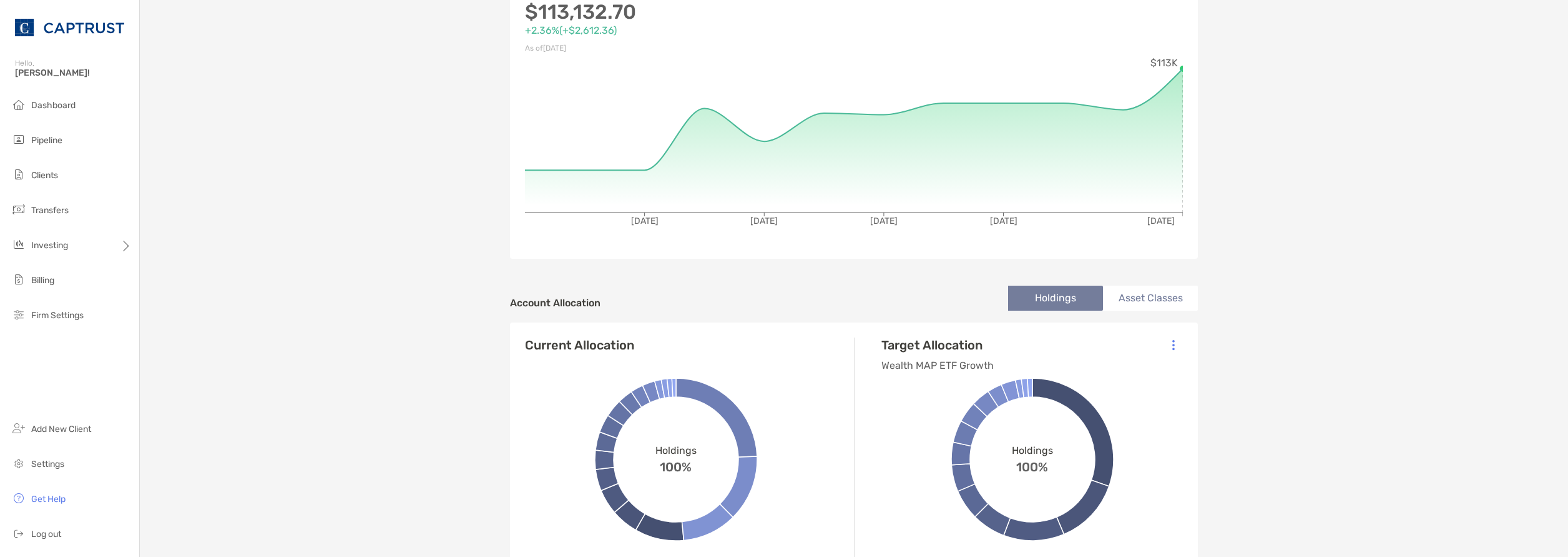
scroll to position [375, 0]
